Goal: Information Seeking & Learning: Learn about a topic

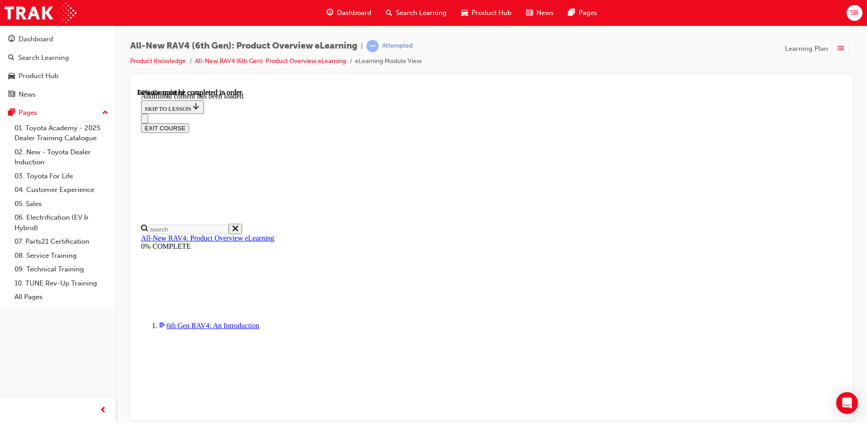
scroll to position [1261, 0]
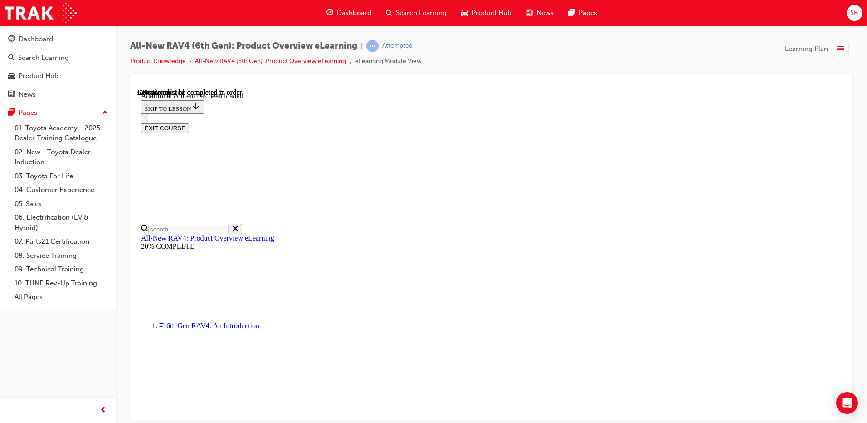
drag, startPoint x: 407, startPoint y: 183, endPoint x: 641, endPoint y: 311, distance: 266.5
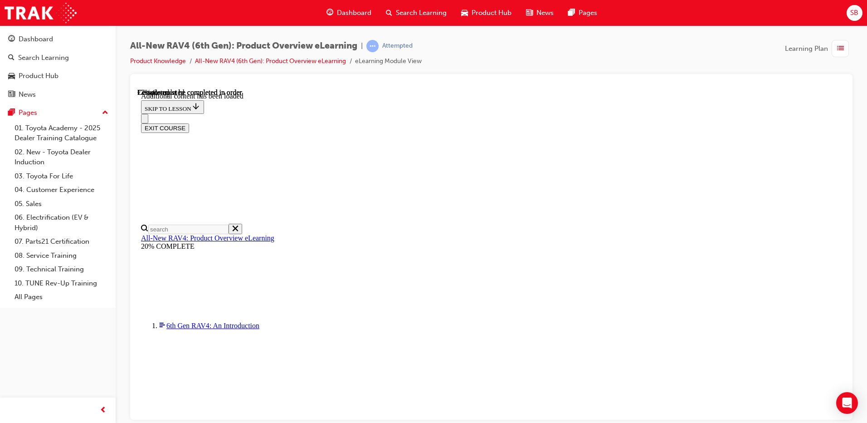
scroll to position [0, 131]
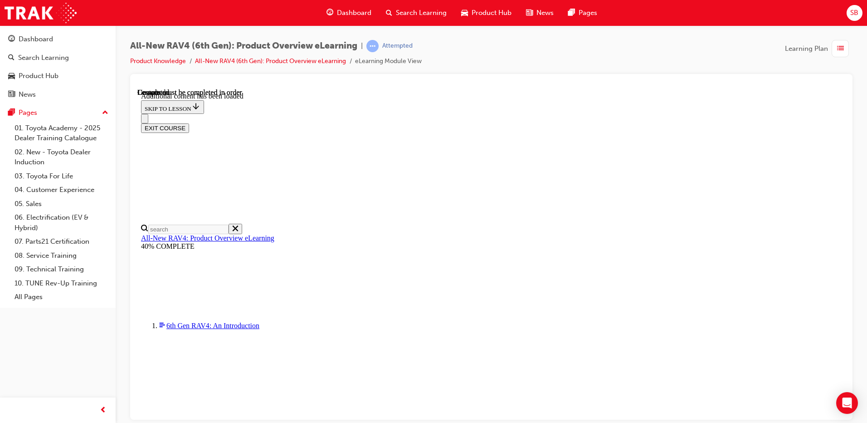
scroll to position [1656, 0]
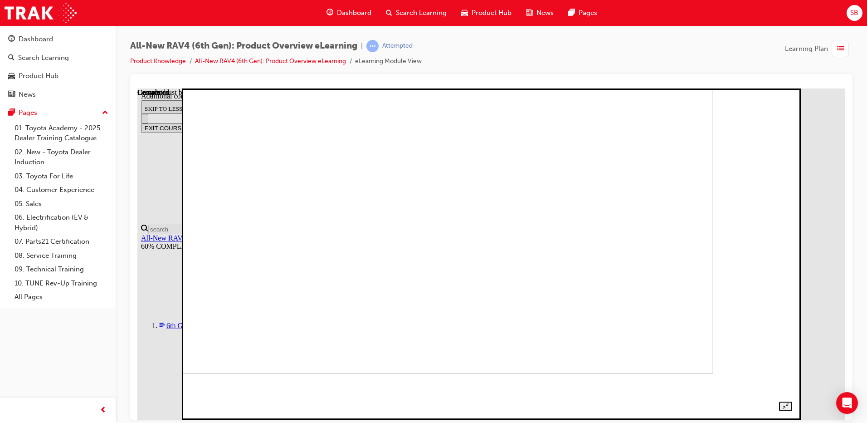
click at [526, 261] on img at bounding box center [419, 207] width 589 height 331
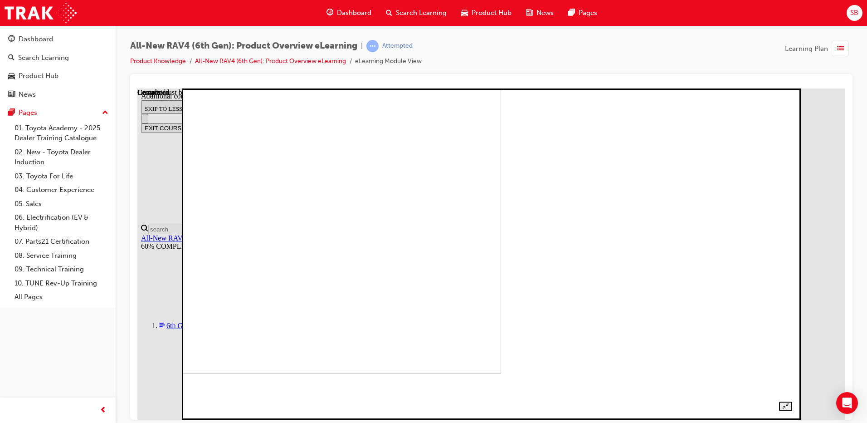
click at [451, 253] on img at bounding box center [206, 207] width 589 height 331
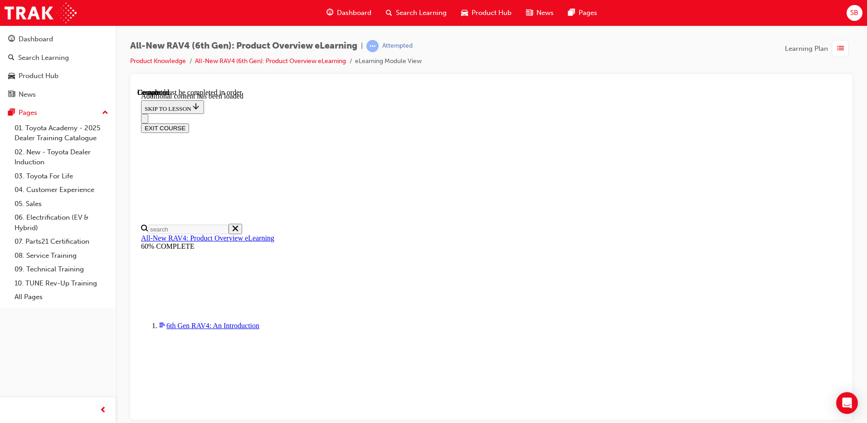
scroll to position [644, 0]
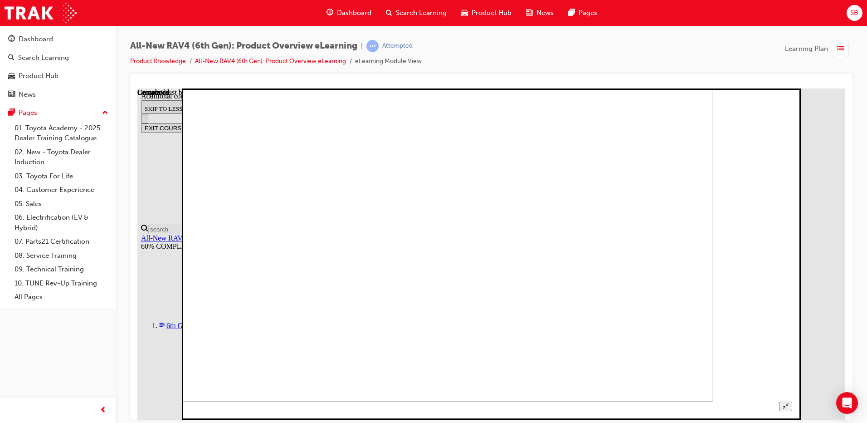
click at [425, 272] on img at bounding box center [419, 235] width 589 height 331
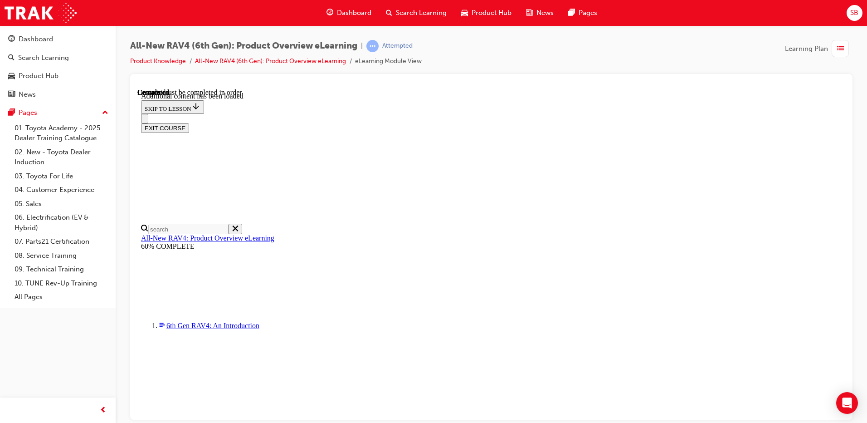
radio input "true"
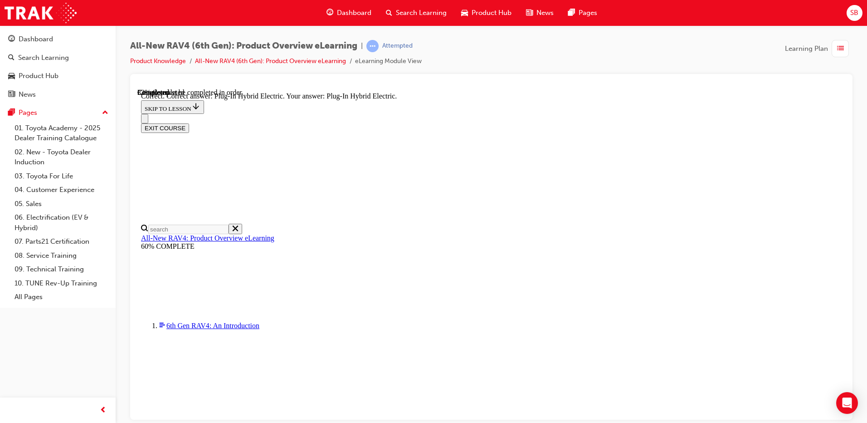
radio input "true"
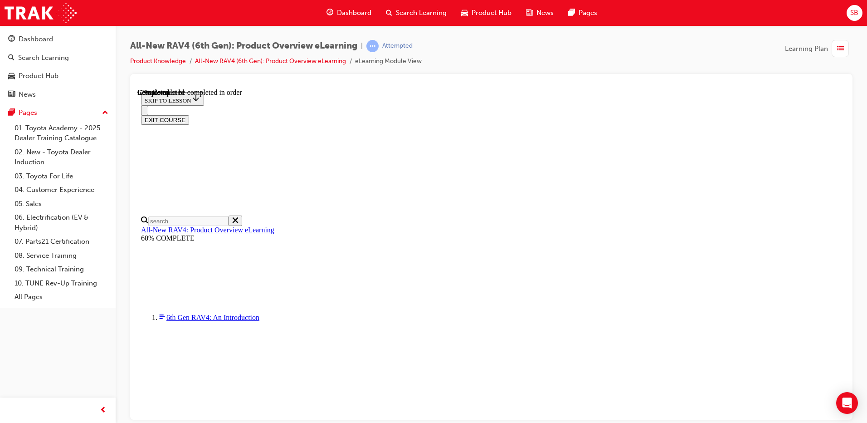
scroll to position [243, 0]
checkbox input "true"
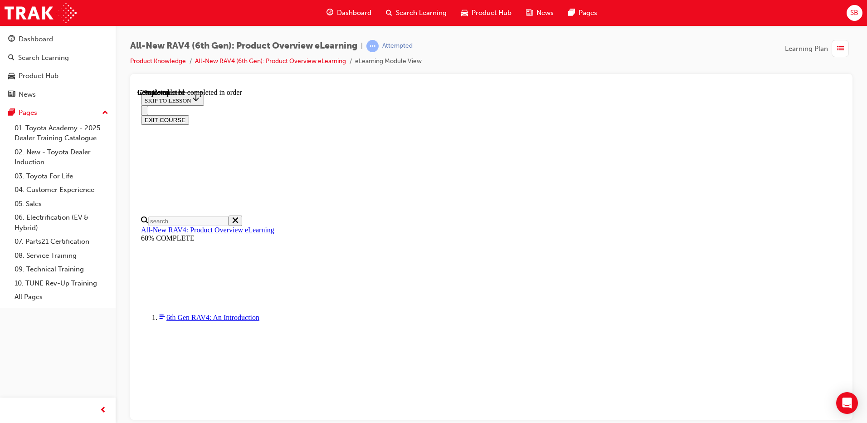
checkbox input "true"
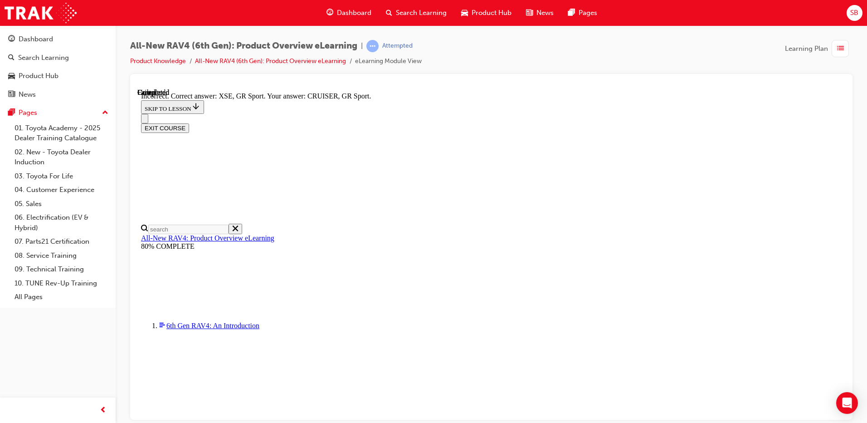
scroll to position [346, 0]
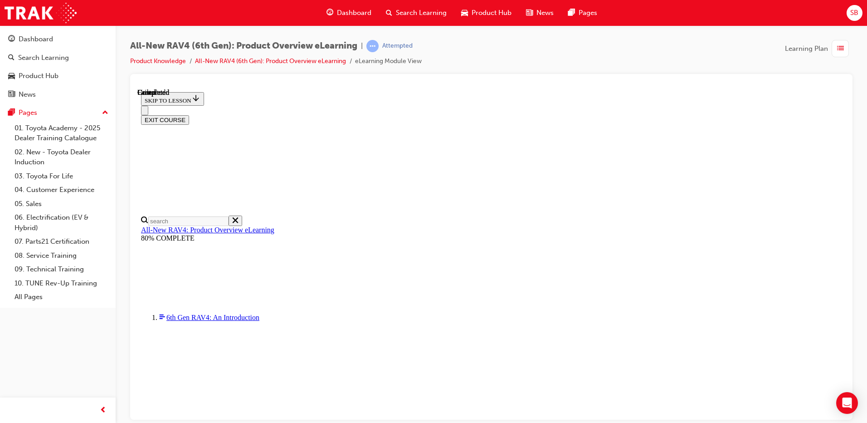
scroll to position [168, 0]
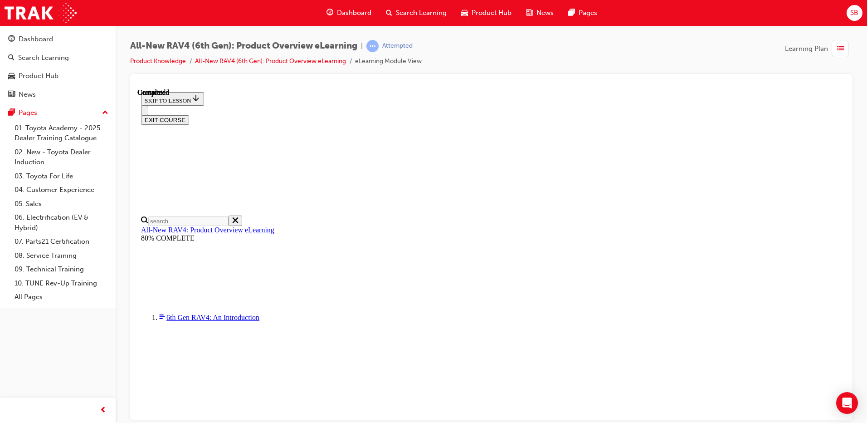
radio input "true"
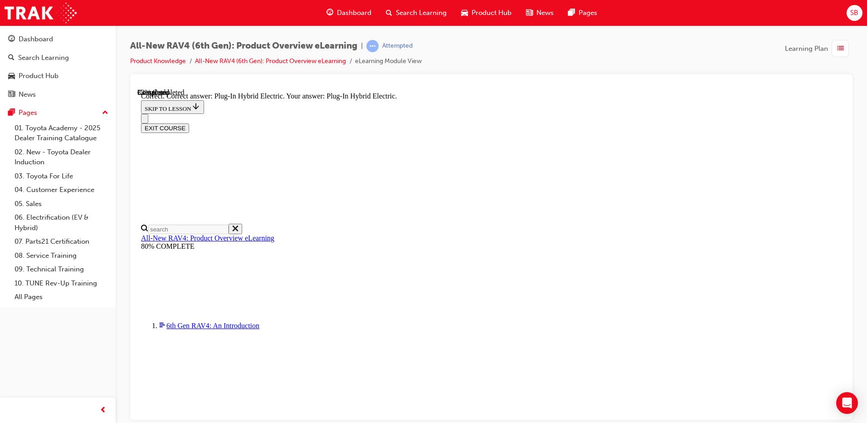
radio input "true"
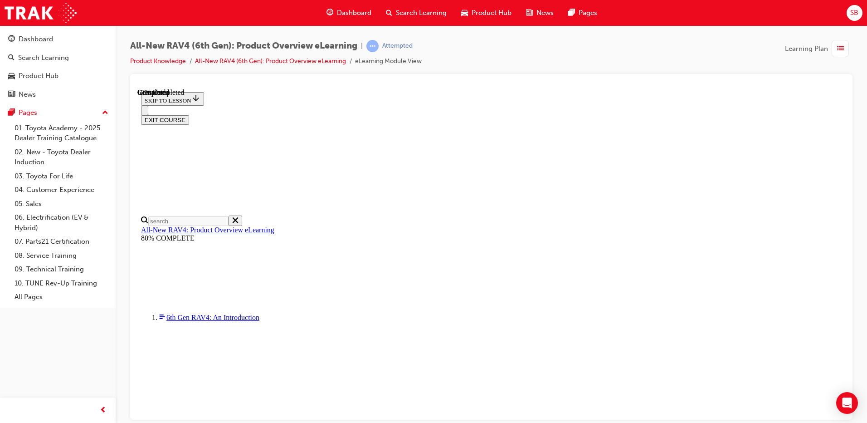
scroll to position [235, 0]
checkbox input "true"
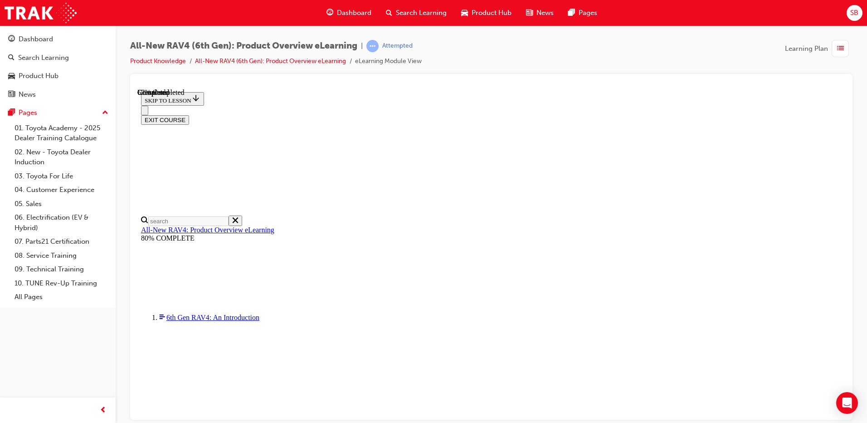
checkbox input "true"
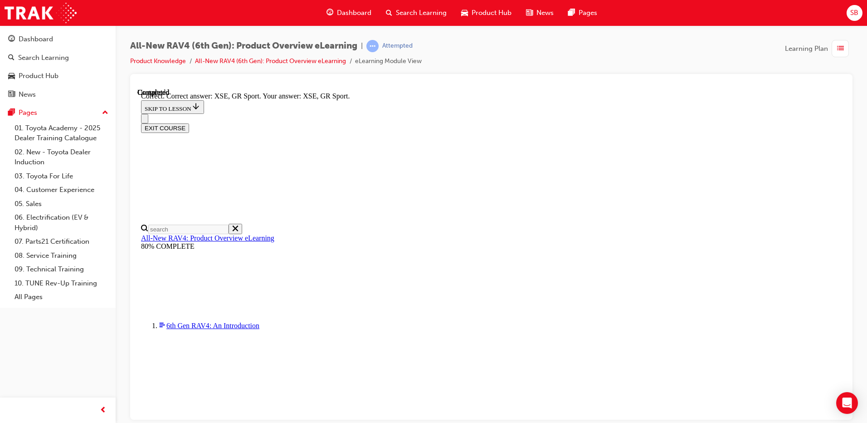
scroll to position [346, 0]
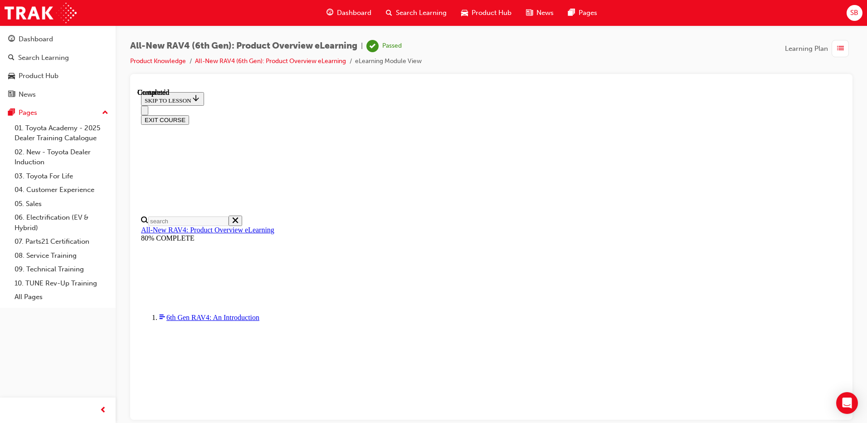
scroll to position [19, 0]
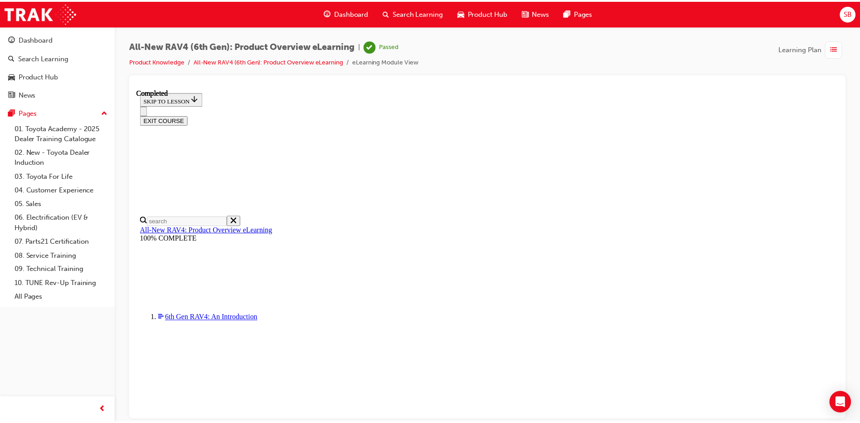
scroll to position [0, 0]
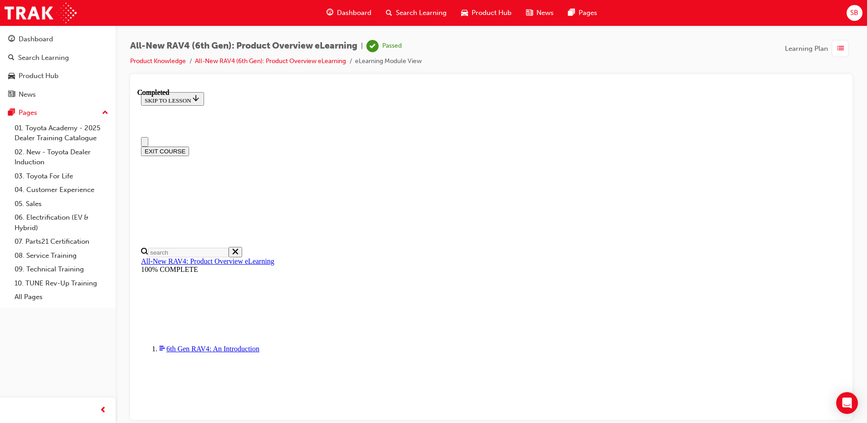
click at [189, 146] on button "EXIT COURSE" at bounding box center [165, 151] width 48 height 10
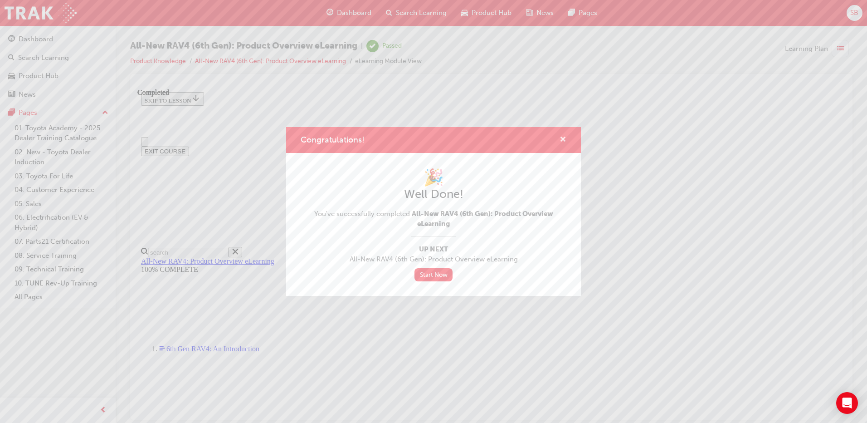
click at [562, 137] on span "cross-icon" at bounding box center [563, 140] width 7 height 8
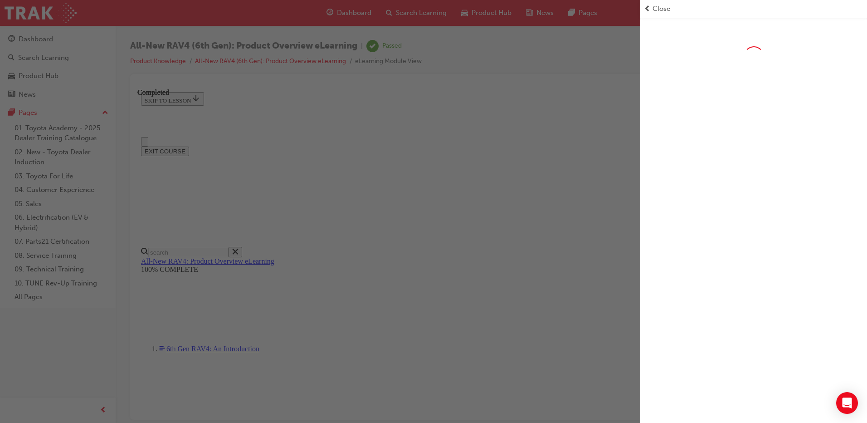
click at [662, 7] on span "Close" at bounding box center [662, 9] width 18 height 10
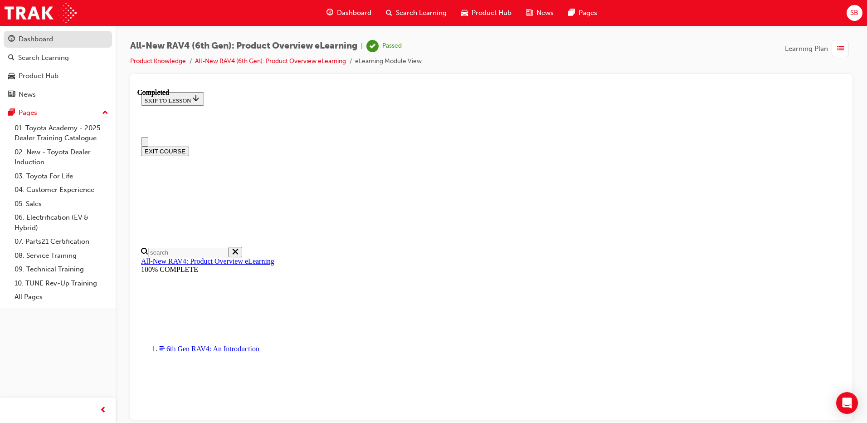
click at [34, 44] on div "Dashboard" at bounding box center [36, 39] width 34 height 10
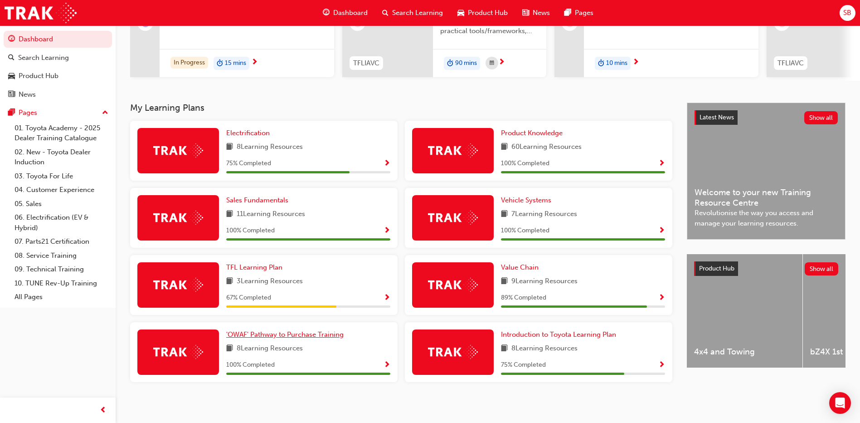
scroll to position [136, 0]
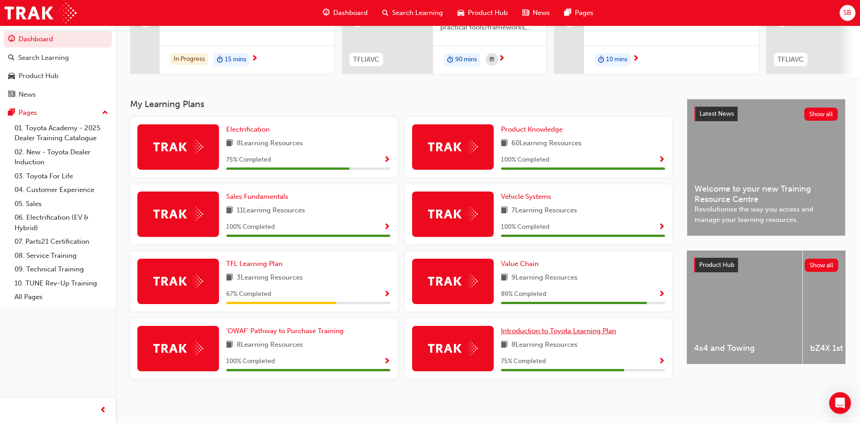
click at [548, 332] on span "Introduction to Toyota Learning Plan" at bounding box center [558, 331] width 115 height 8
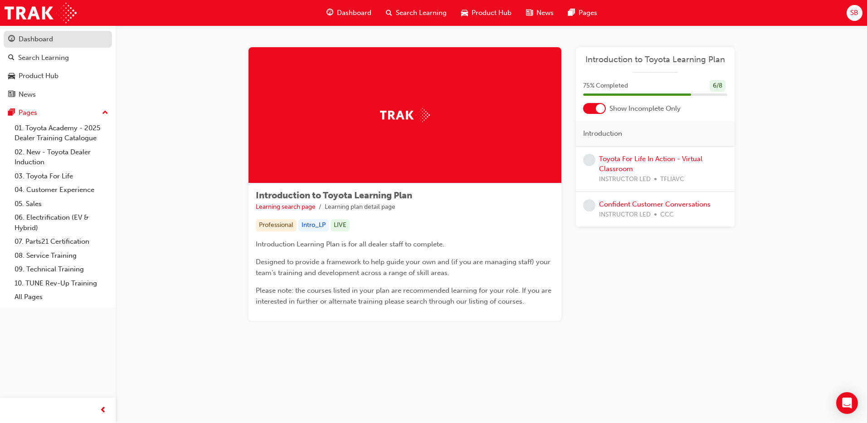
click at [51, 42] on div "Dashboard" at bounding box center [36, 39] width 34 height 10
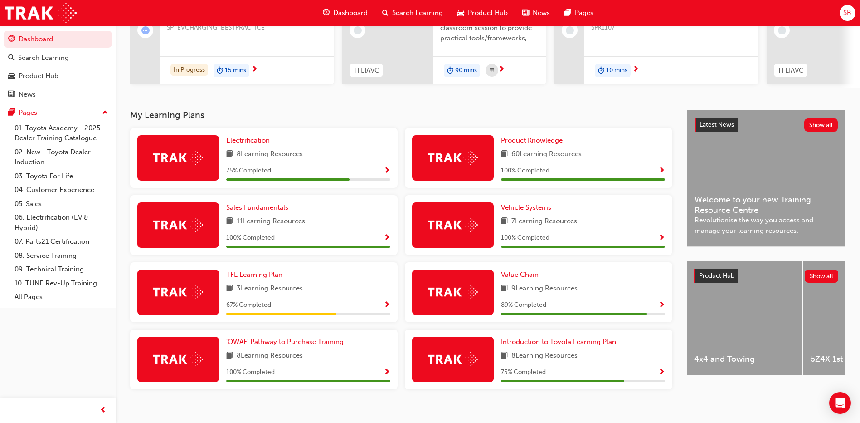
scroll to position [136, 0]
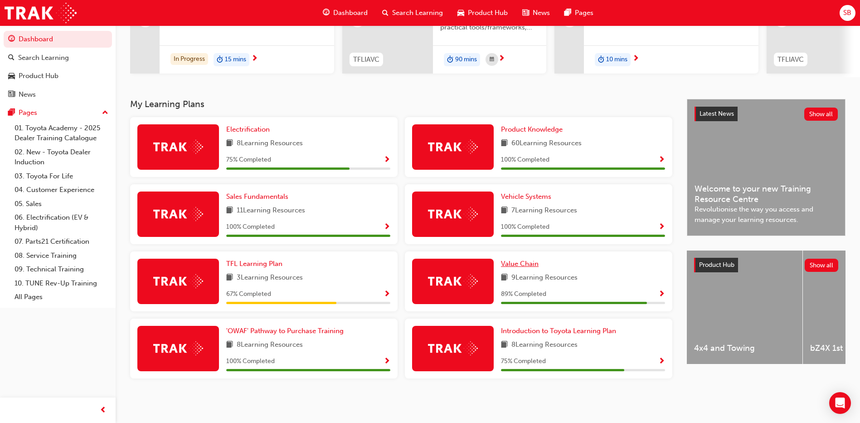
click at [515, 264] on span "Value Chain" at bounding box center [520, 263] width 38 height 8
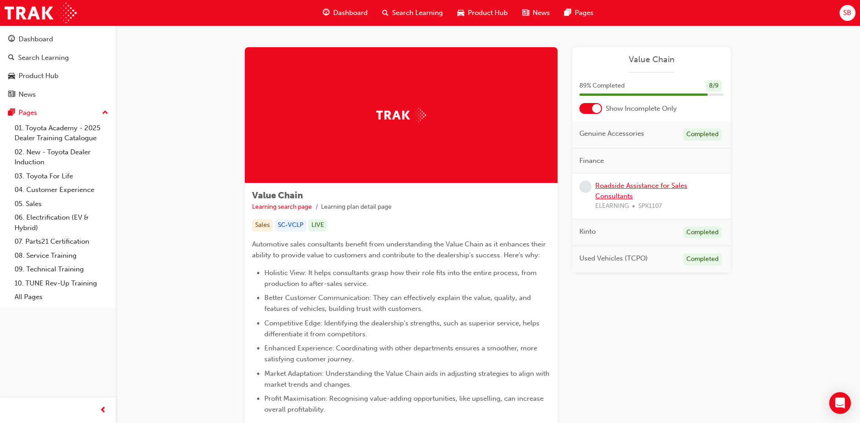
click at [616, 192] on link "Roadside Assistance for Sales Consultants" at bounding box center [642, 190] width 92 height 19
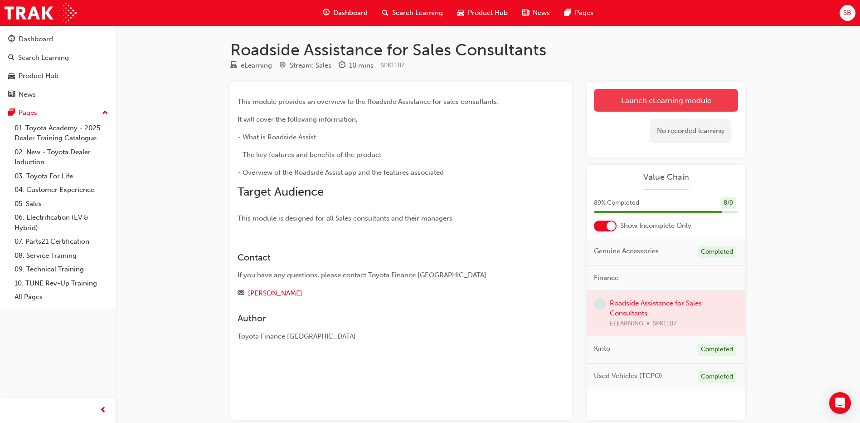
click at [633, 102] on link "Launch eLearning module" at bounding box center [666, 100] width 144 height 23
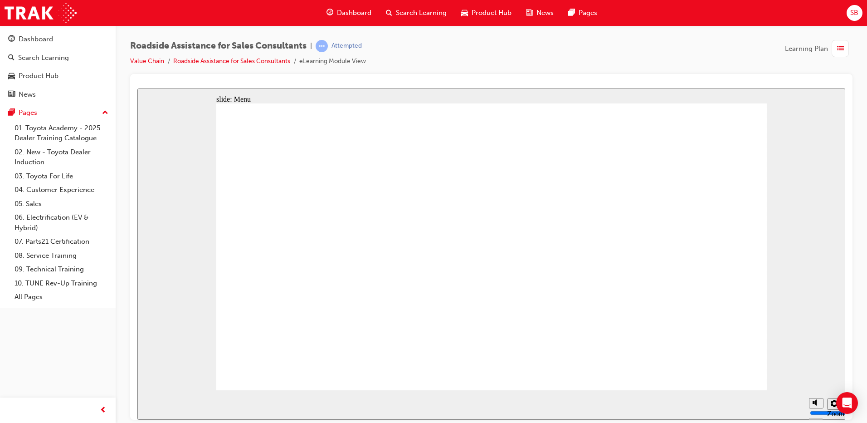
type input "23000"
